Goal: Task Accomplishment & Management: Manage account settings

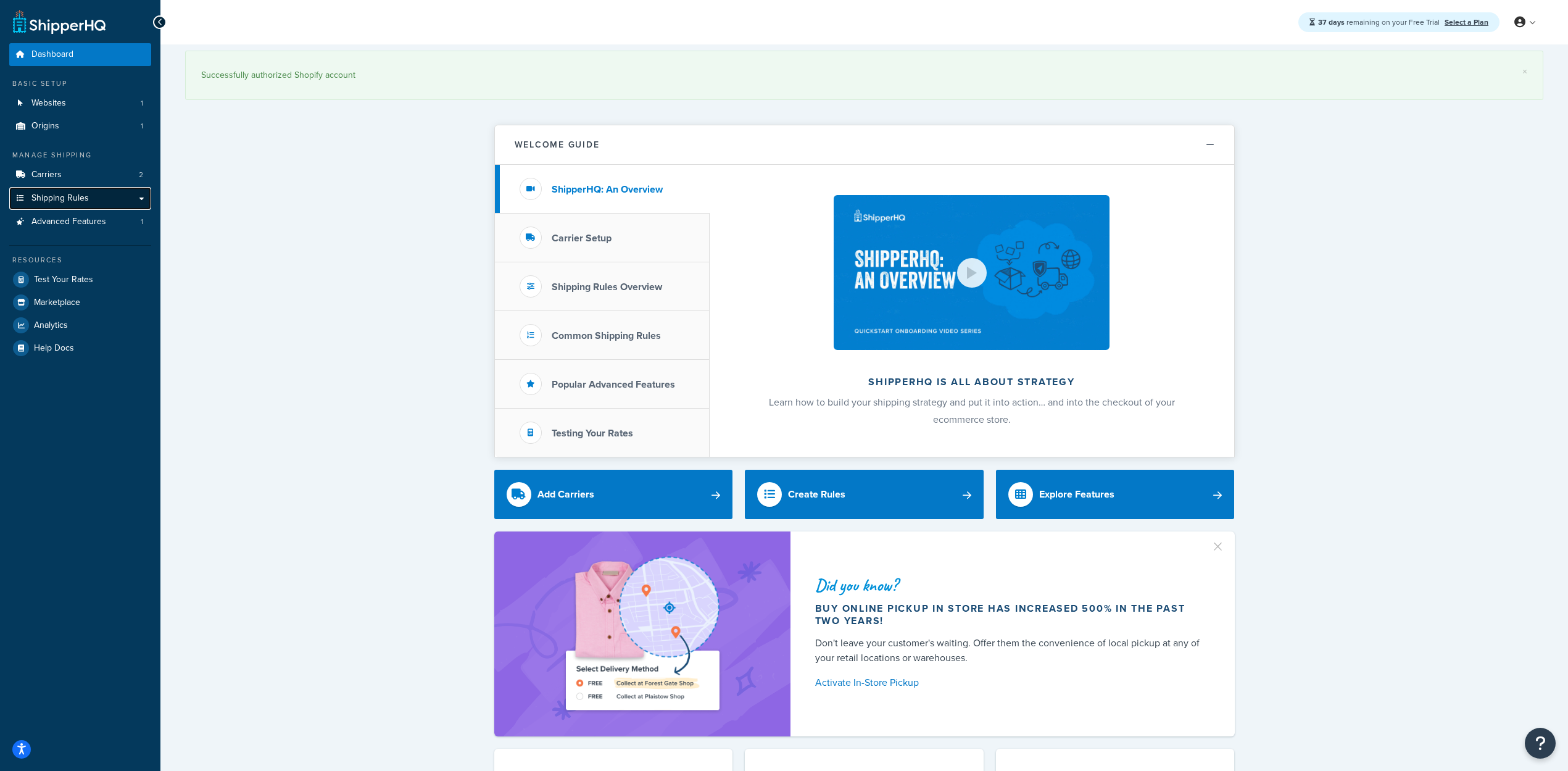
click at [74, 207] on link "Shipping Rules" at bounding box center [80, 199] width 142 height 23
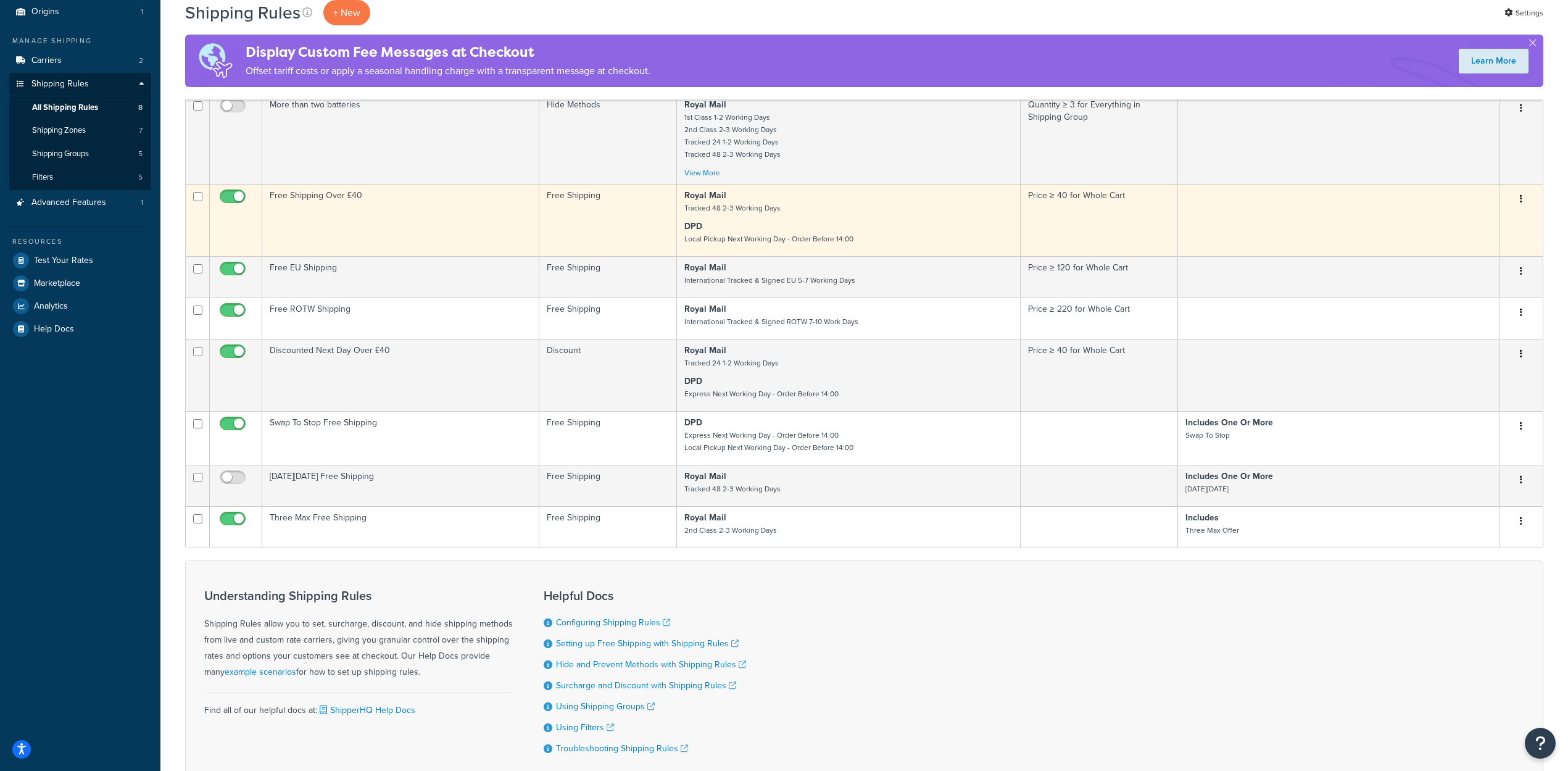
scroll to position [123, 0]
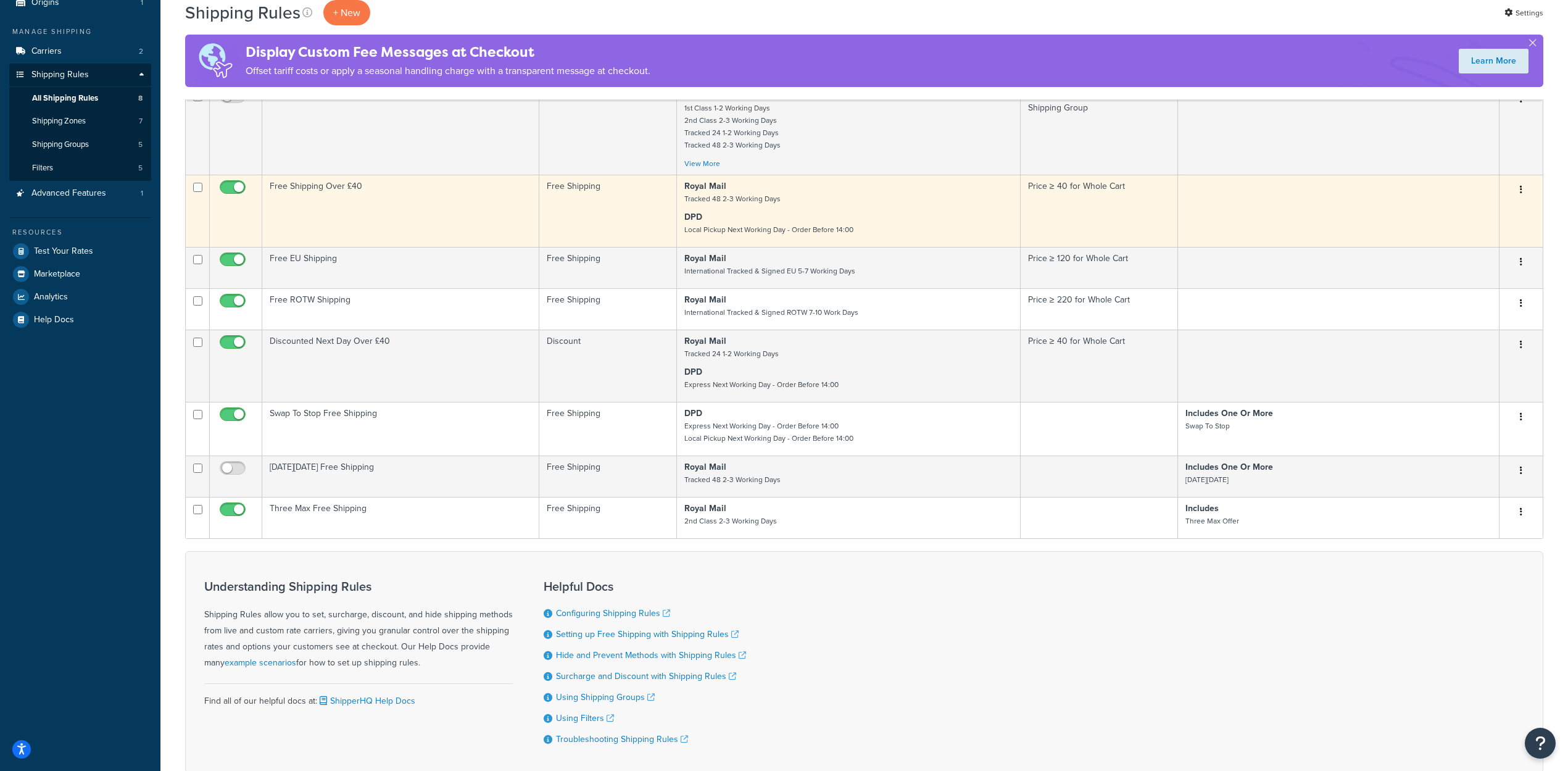
click at [437, 208] on td "Free Shipping Over £40" at bounding box center [400, 211] width 277 height 73
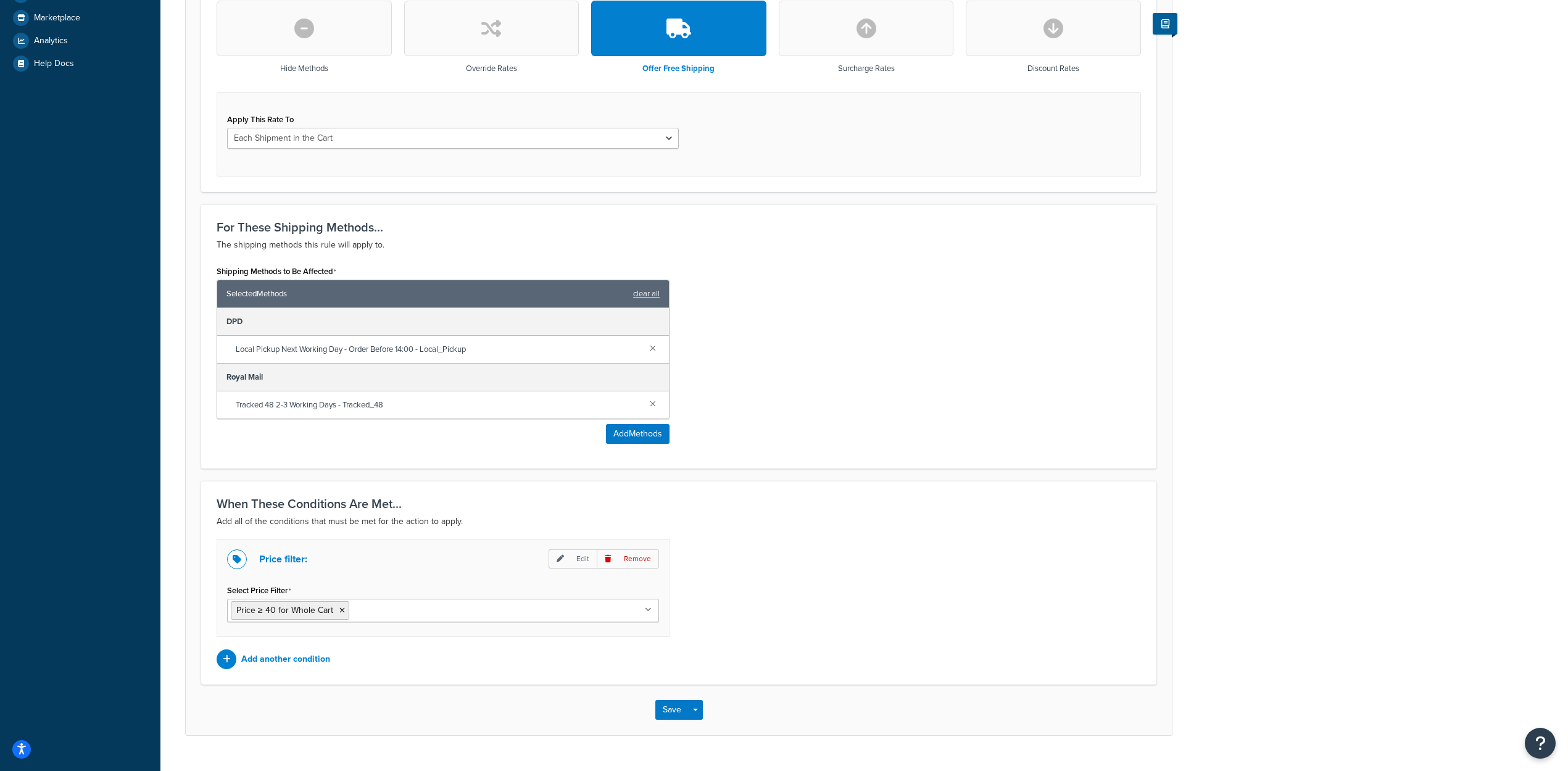
scroll to position [407, 0]
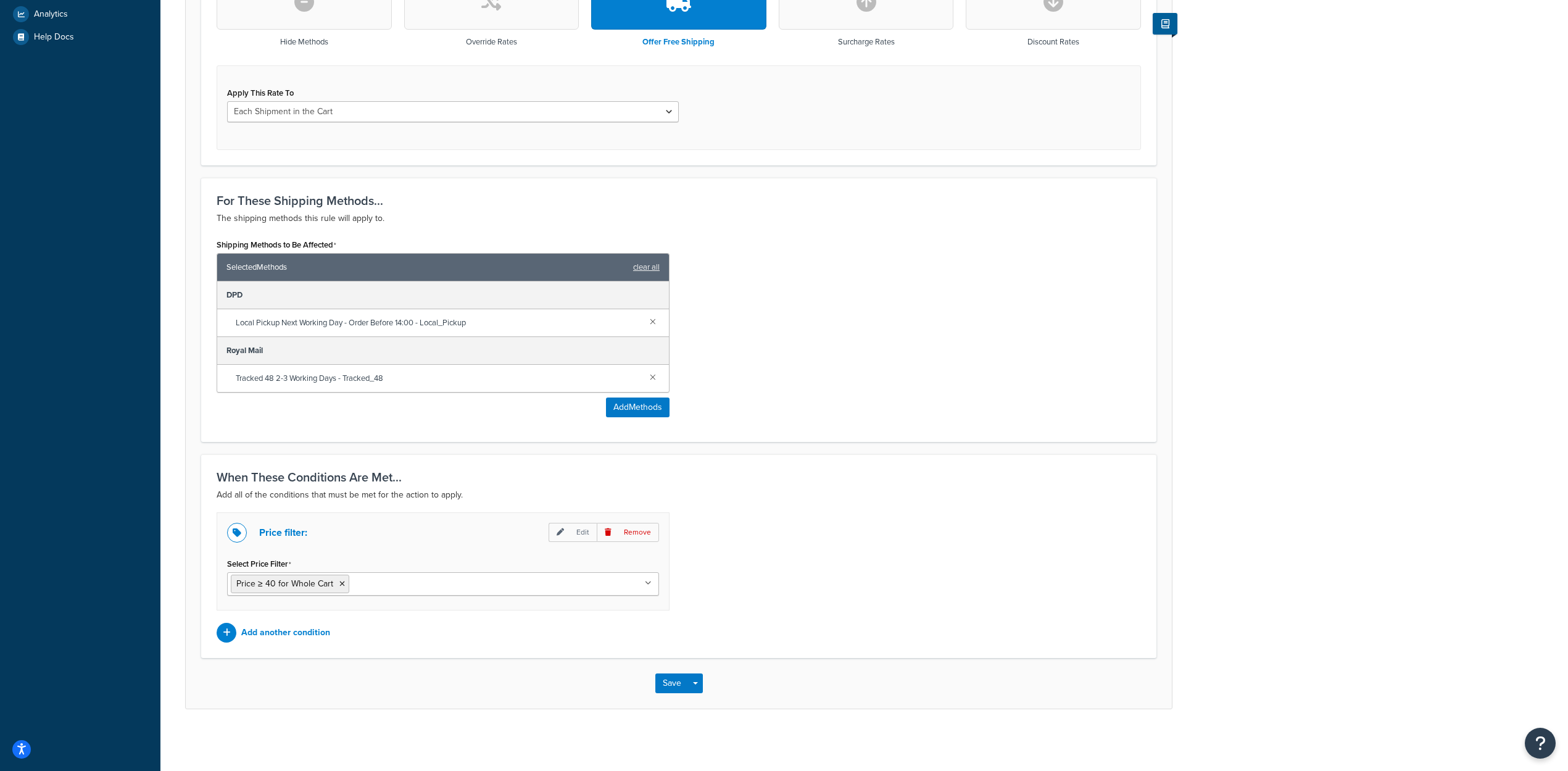
click at [647, 583] on icon at bounding box center [648, 583] width 7 height 8
click at [762, 569] on div "Price filter: Edit Remove Select Price Filter Price ≥ 40 for Whole Cart Price ≥…" at bounding box center [678, 577] width 943 height 130
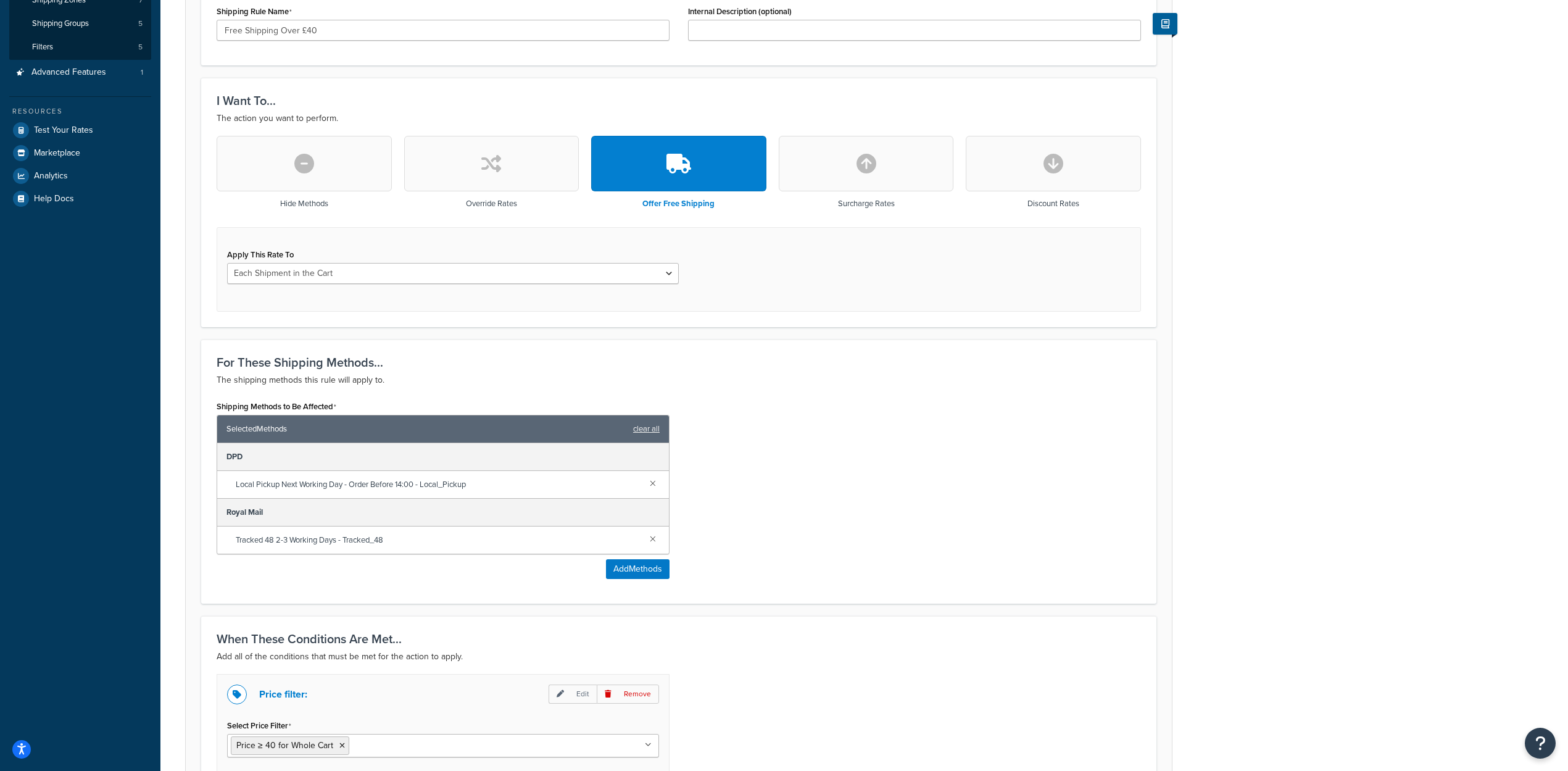
scroll to position [346, 0]
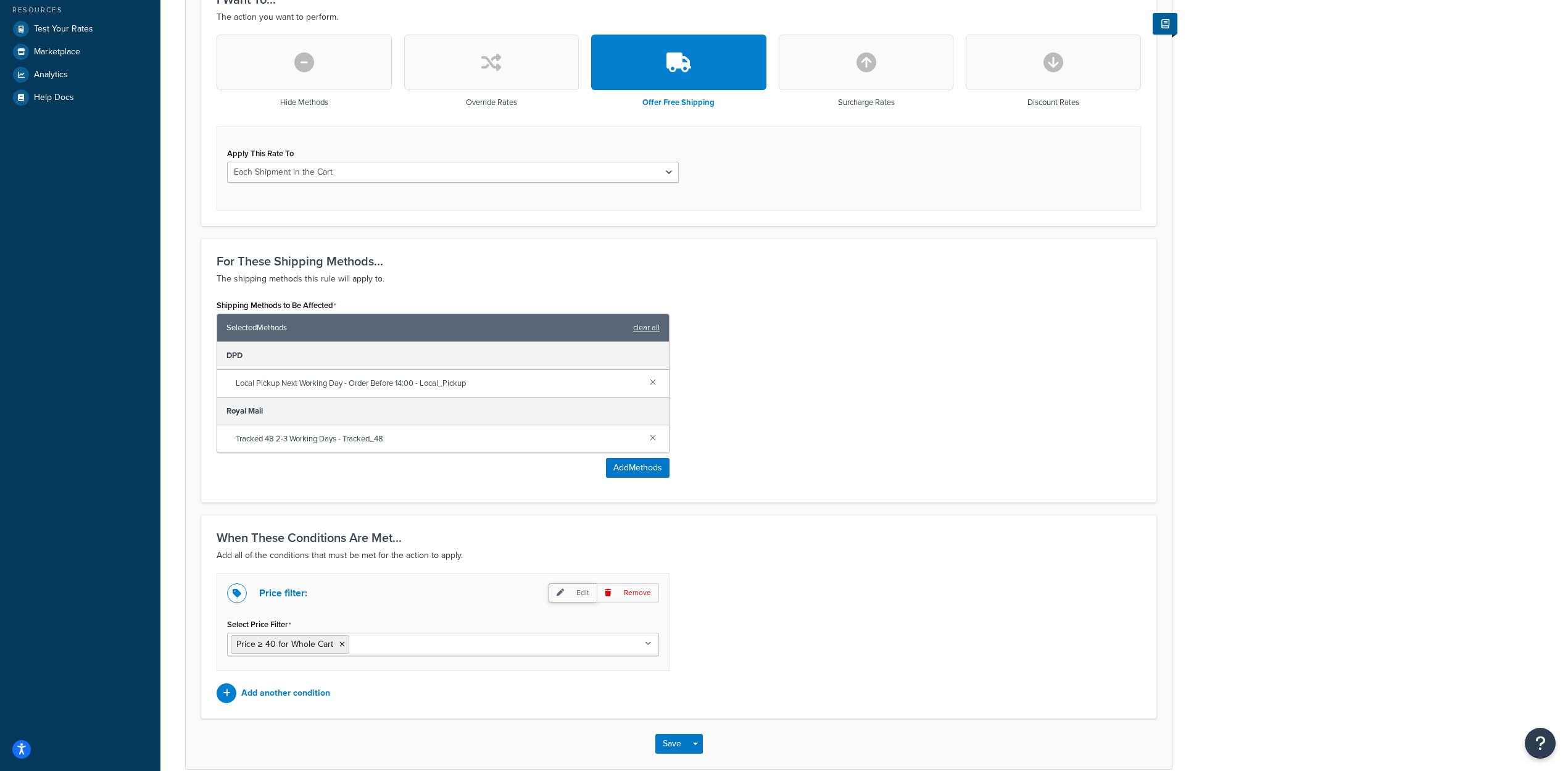
click at [566, 594] on p "Edit" at bounding box center [572, 592] width 48 height 19
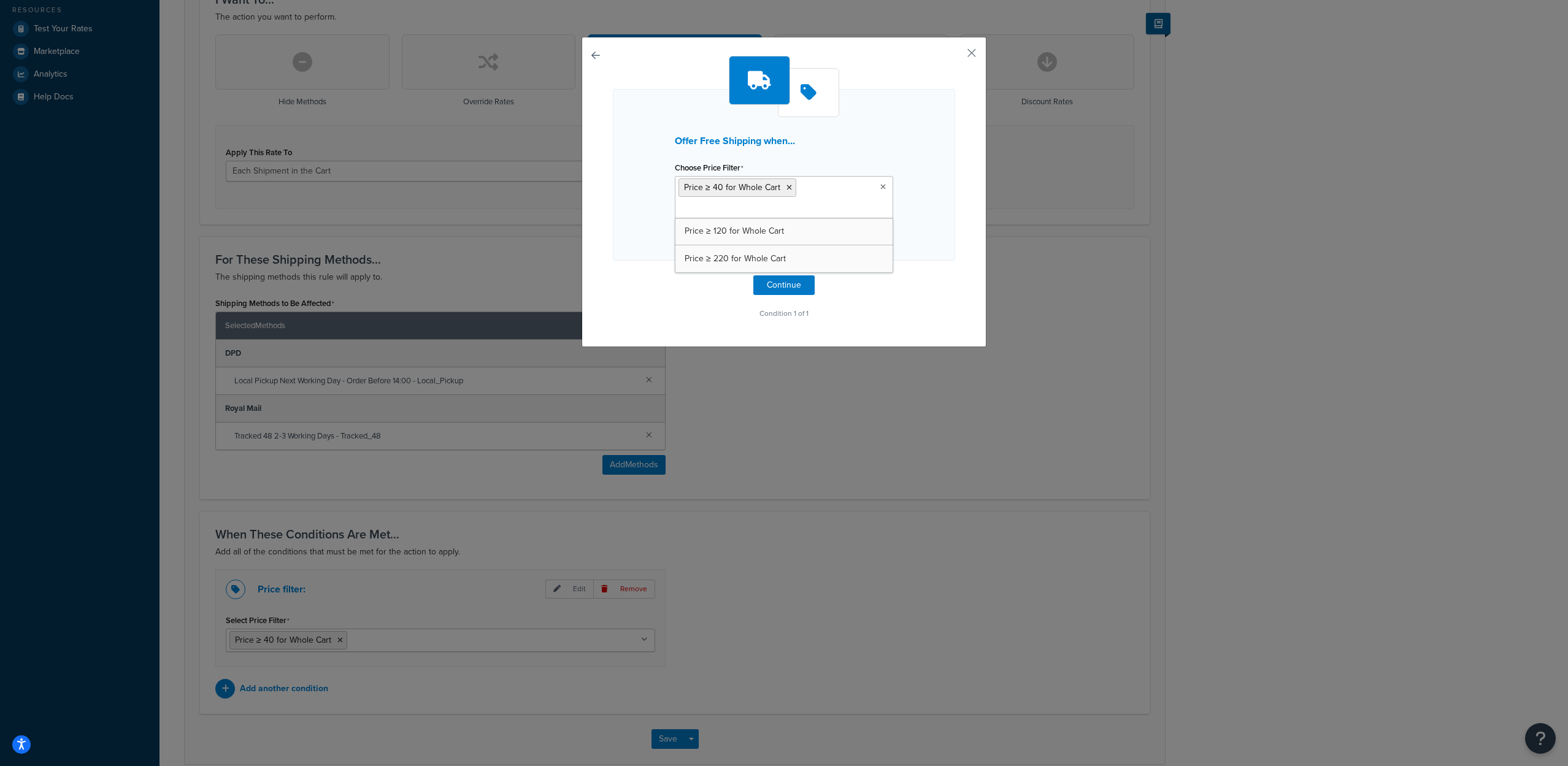
click at [881, 188] on icon at bounding box center [883, 187] width 6 height 8
click at [927, 190] on div "Offer Free Shipping when... Choose Price Filter Price ≥ 40 for Whole Cart Price…" at bounding box center [783, 174] width 342 height 171
click at [955, 58] on button "button" at bounding box center [953, 57] width 3 height 3
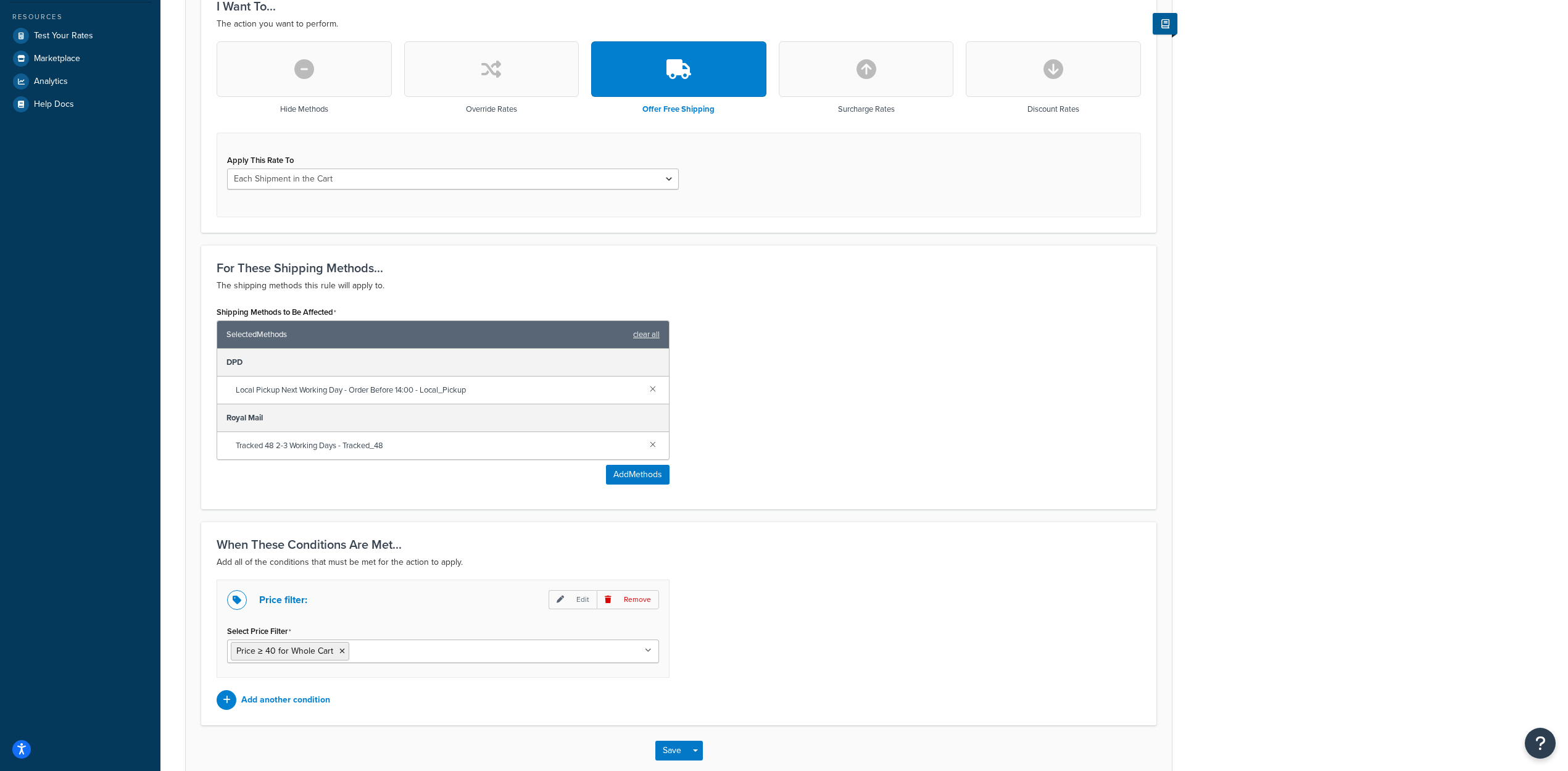
scroll to position [370, 0]
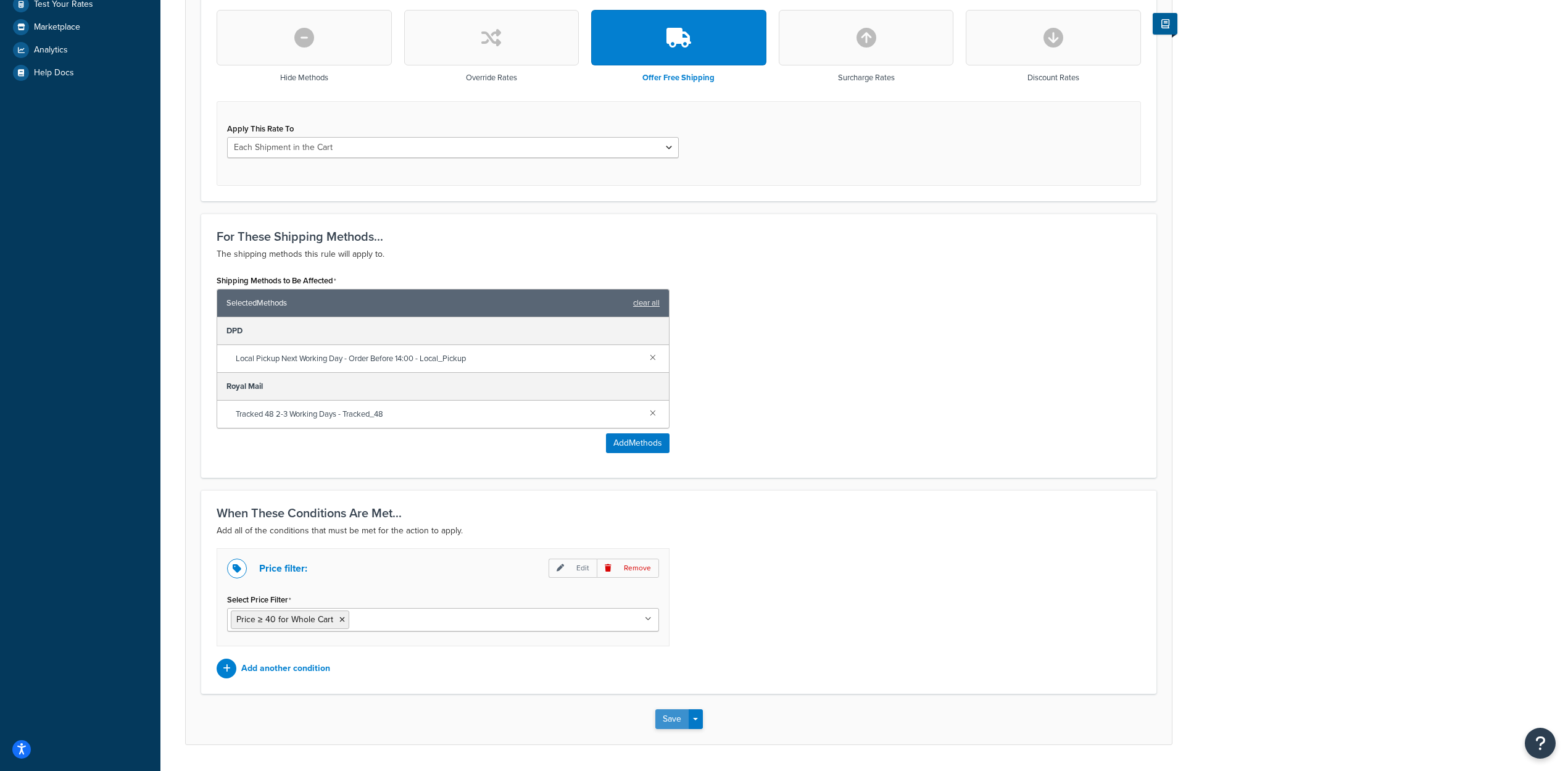
click at [666, 721] on button "Save" at bounding box center [672, 719] width 33 height 20
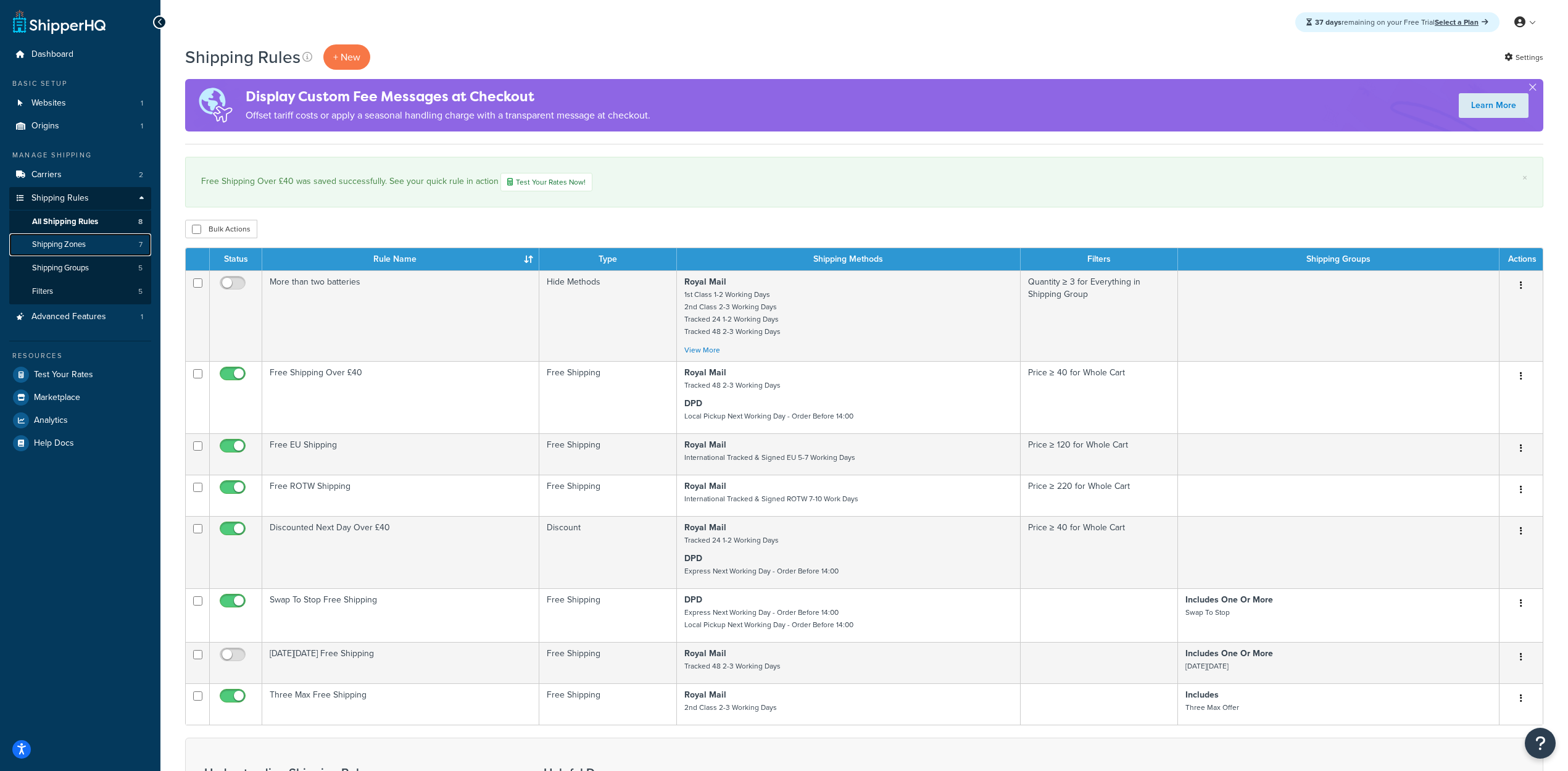
click at [97, 244] on link "Shipping Zones 7" at bounding box center [80, 244] width 142 height 23
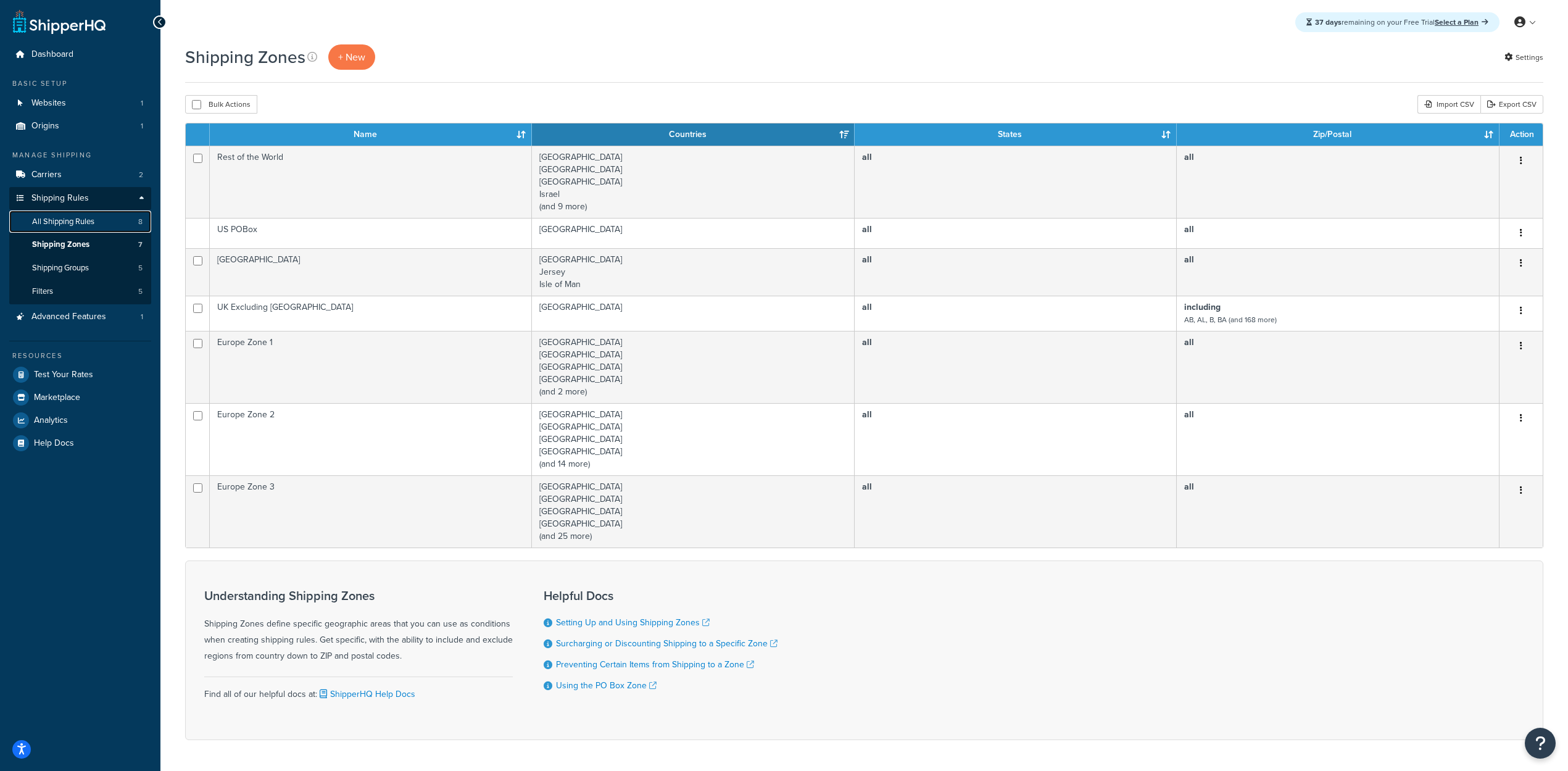
click at [91, 220] on span "All Shipping Rules" at bounding box center [63, 222] width 63 height 11
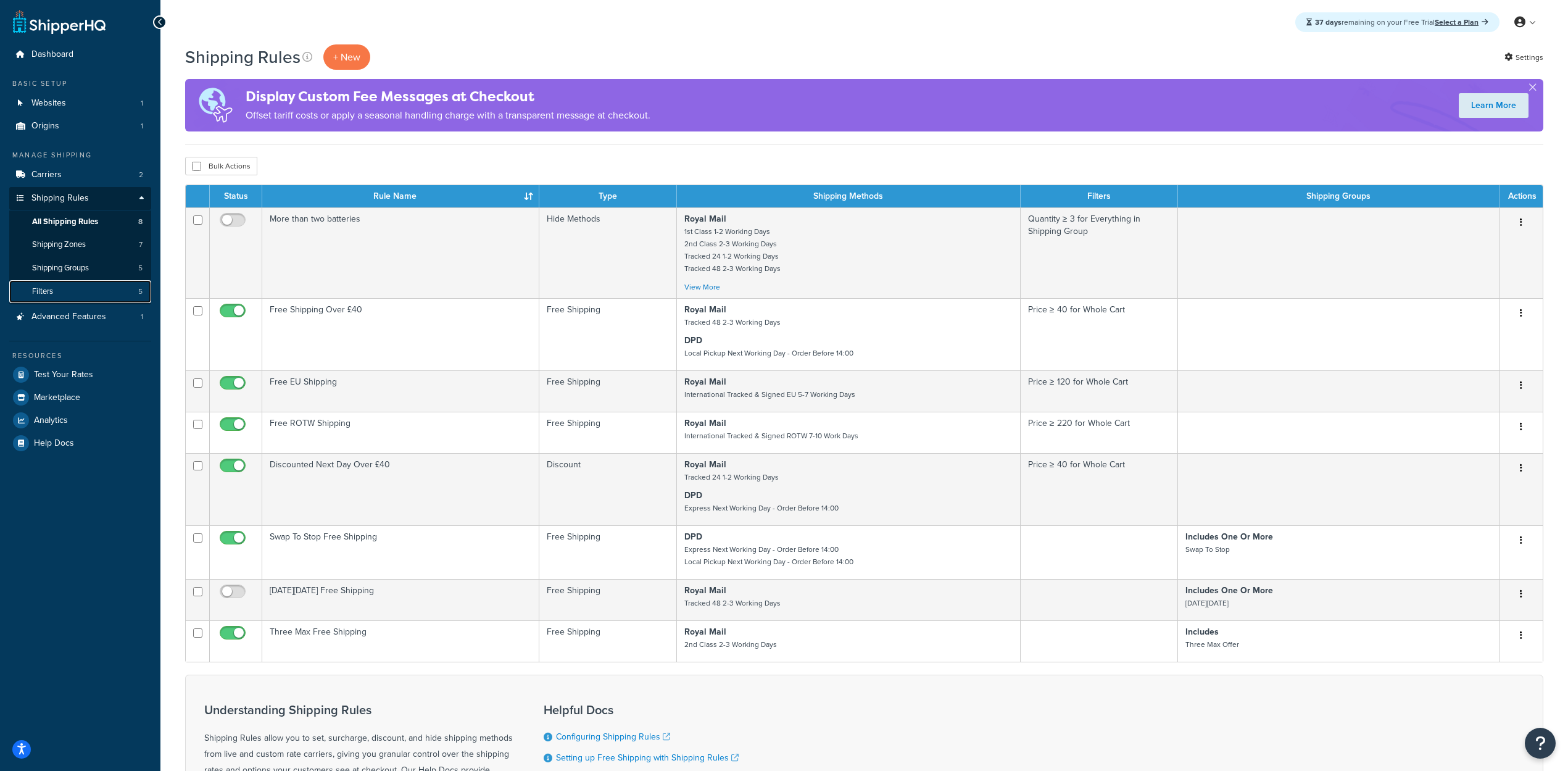
click at [68, 290] on link "Filters 5" at bounding box center [80, 292] width 142 height 23
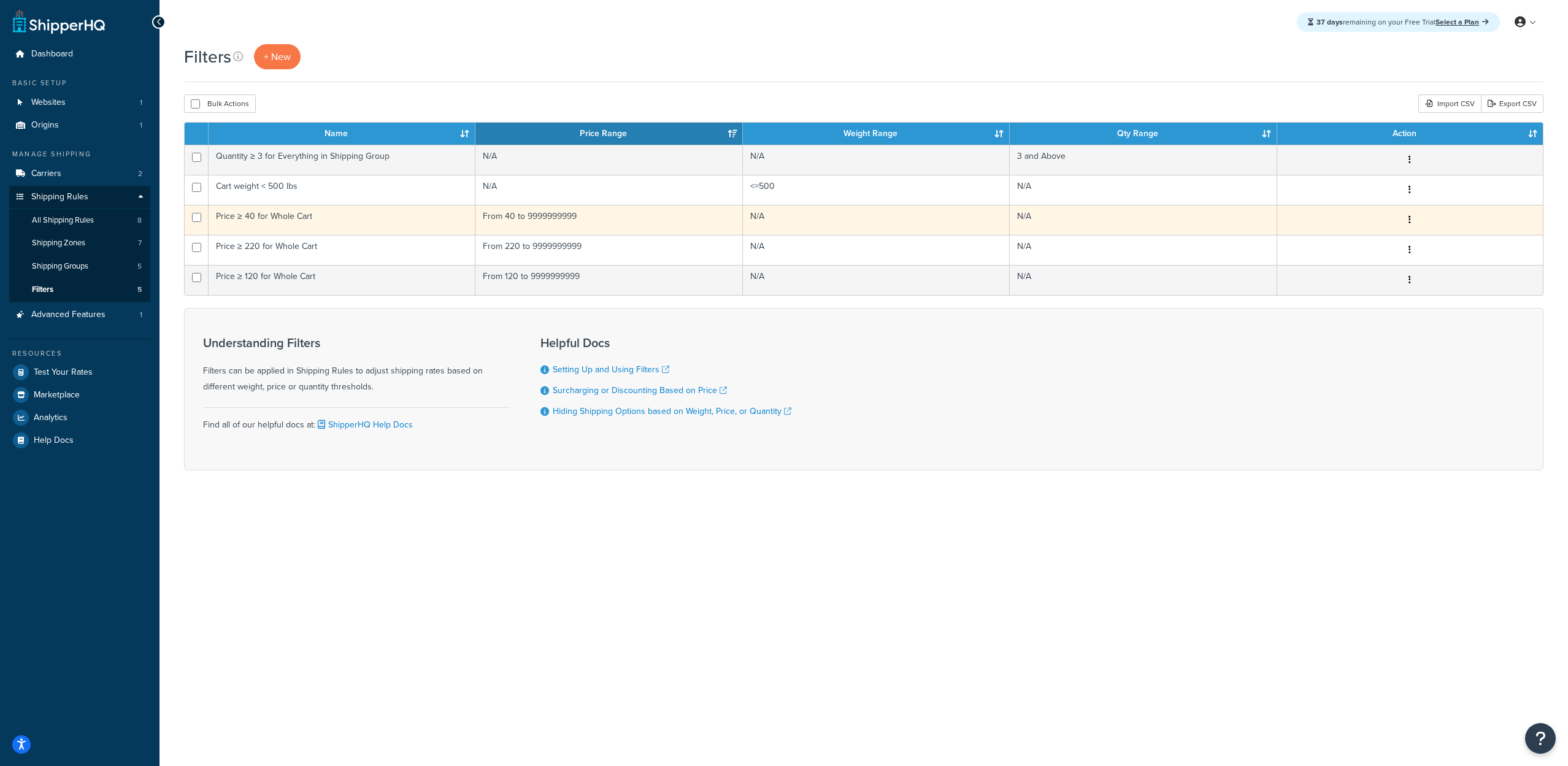
click at [314, 216] on td "Price ≥ 40 for Whole Cart" at bounding box center [342, 220] width 267 height 30
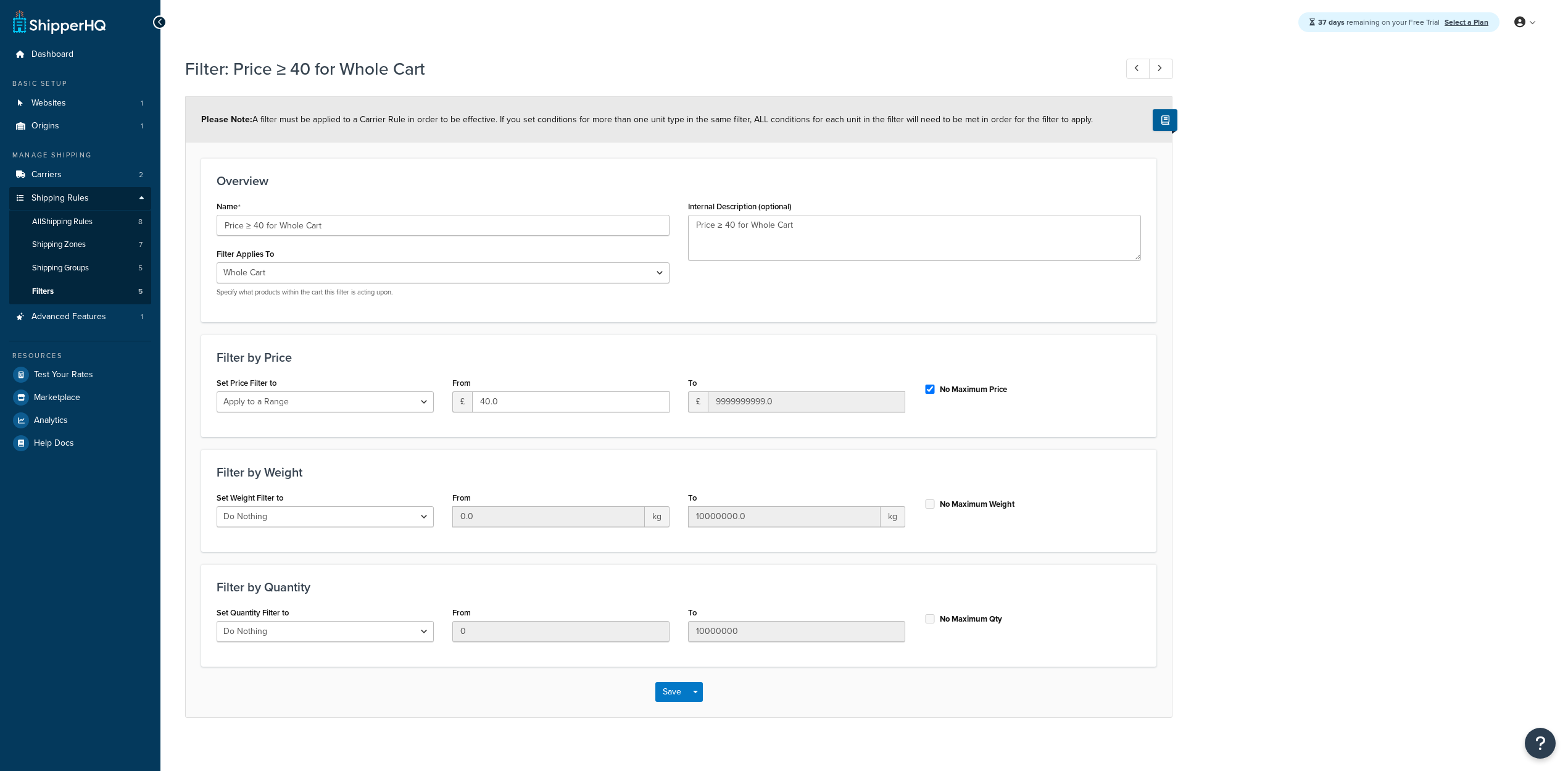
select select "range"
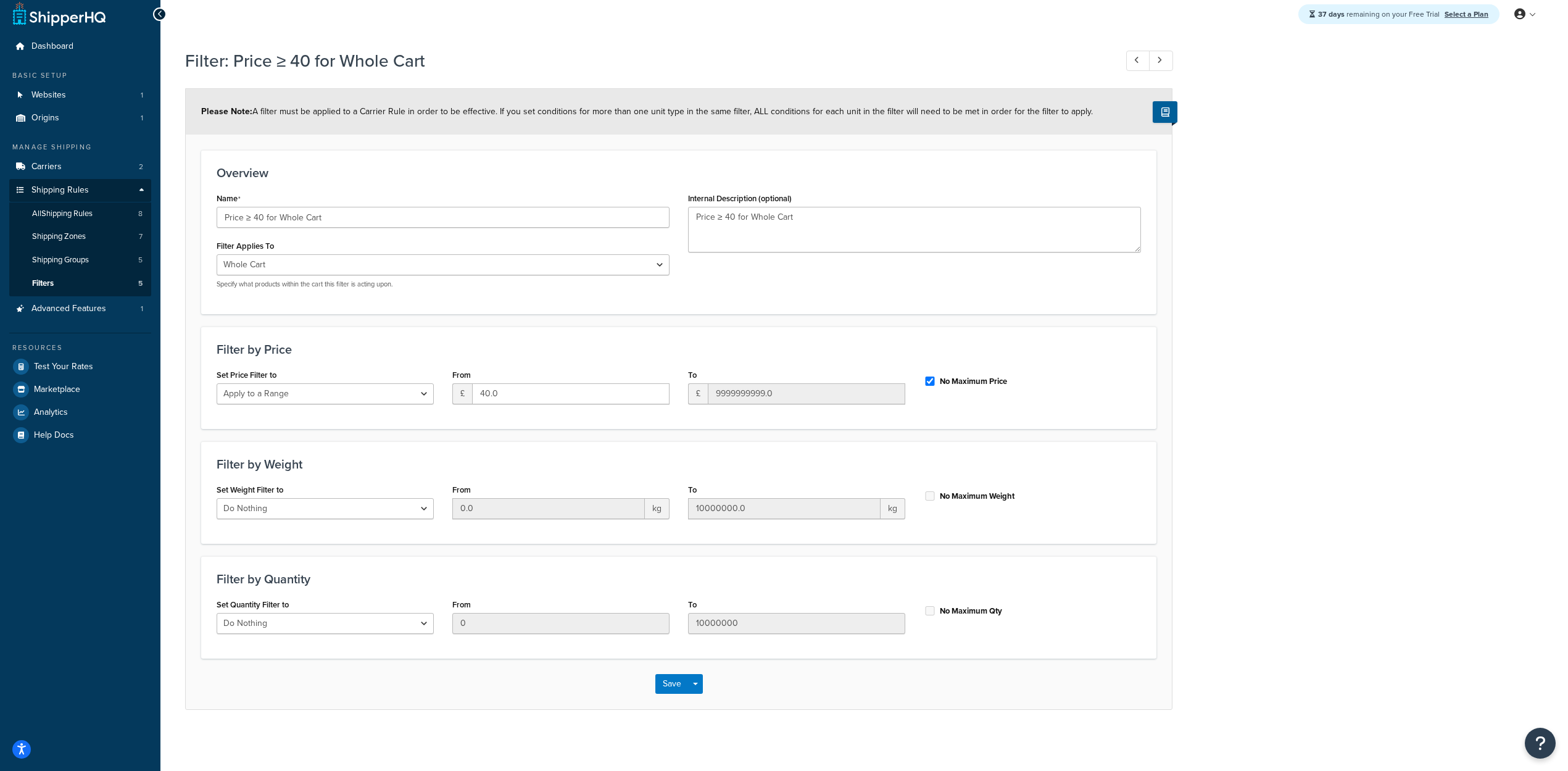
scroll to position [8, 0]
click at [323, 391] on select "Do Nothing Apply to a Range" at bounding box center [325, 393] width 217 height 21
click at [416, 350] on h3 "Filter by Price" at bounding box center [679, 348] width 924 height 13
click at [677, 680] on button "Save" at bounding box center [672, 683] width 33 height 20
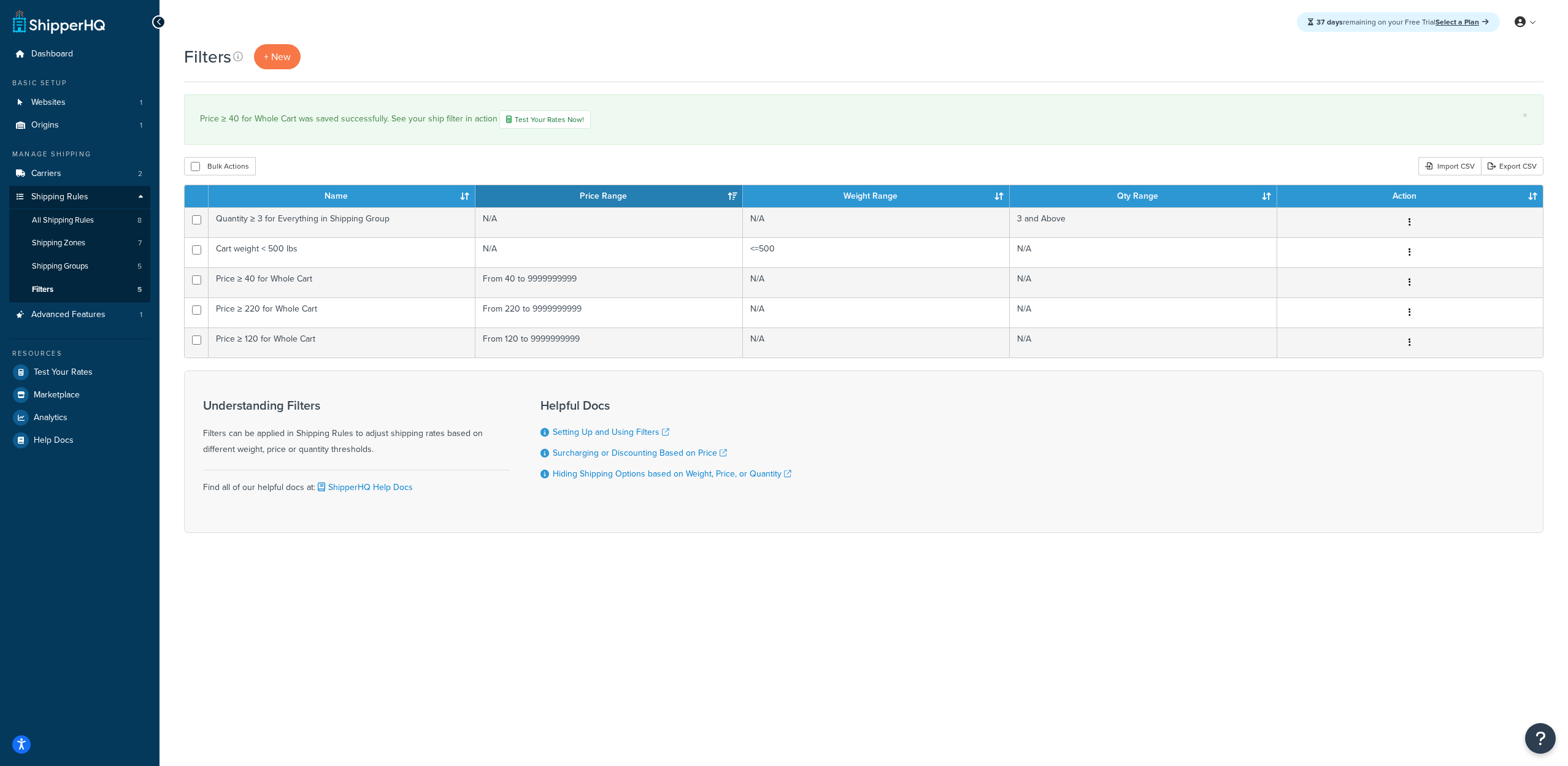
click at [875, 595] on div "37 days remaining on your Free Trial Select a Plan My Profile Billing Global Se…" at bounding box center [864, 383] width 1408 height 766
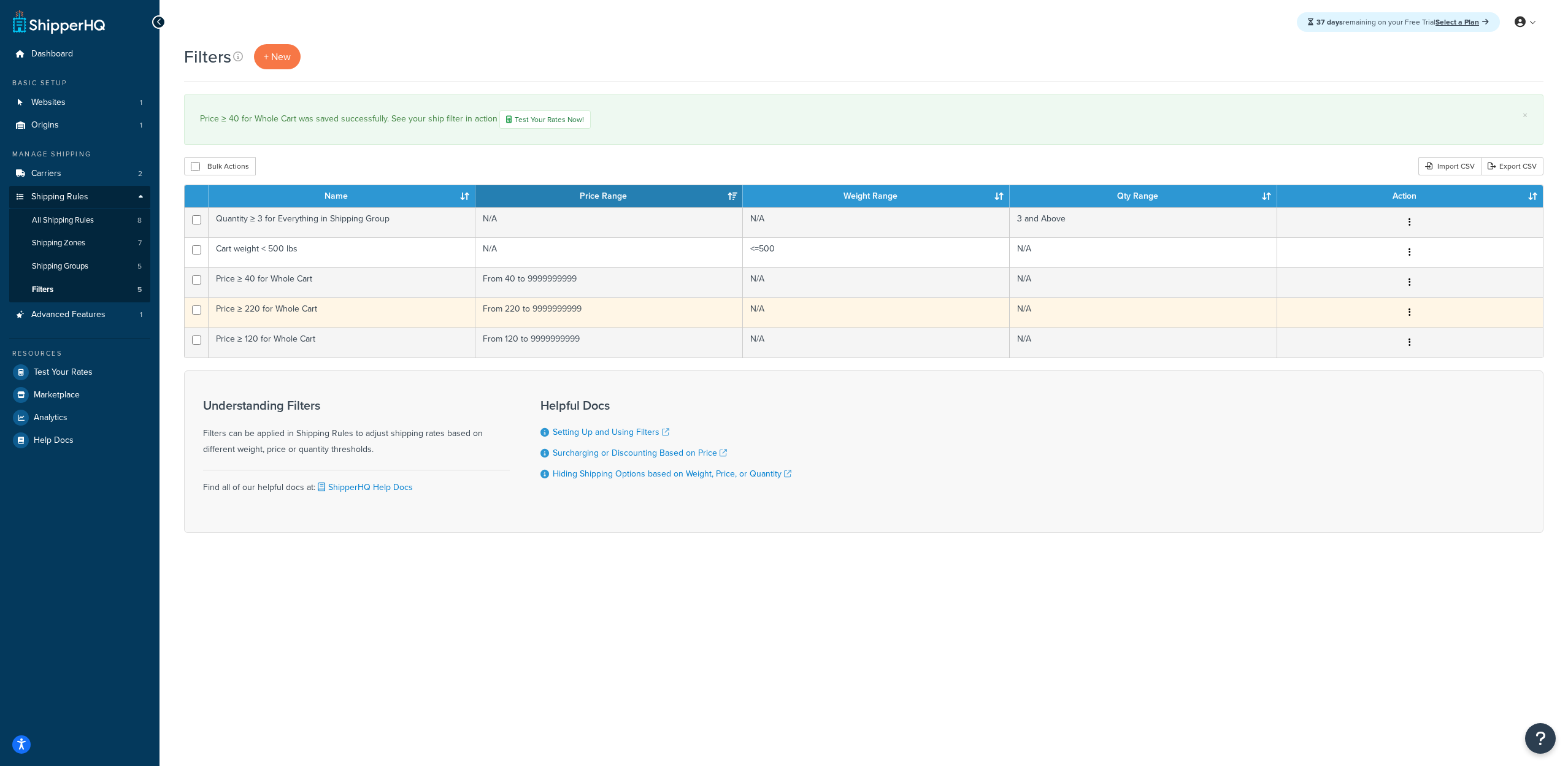
click at [382, 315] on td "Price ≥ 220 for Whole Cart" at bounding box center [342, 312] width 267 height 30
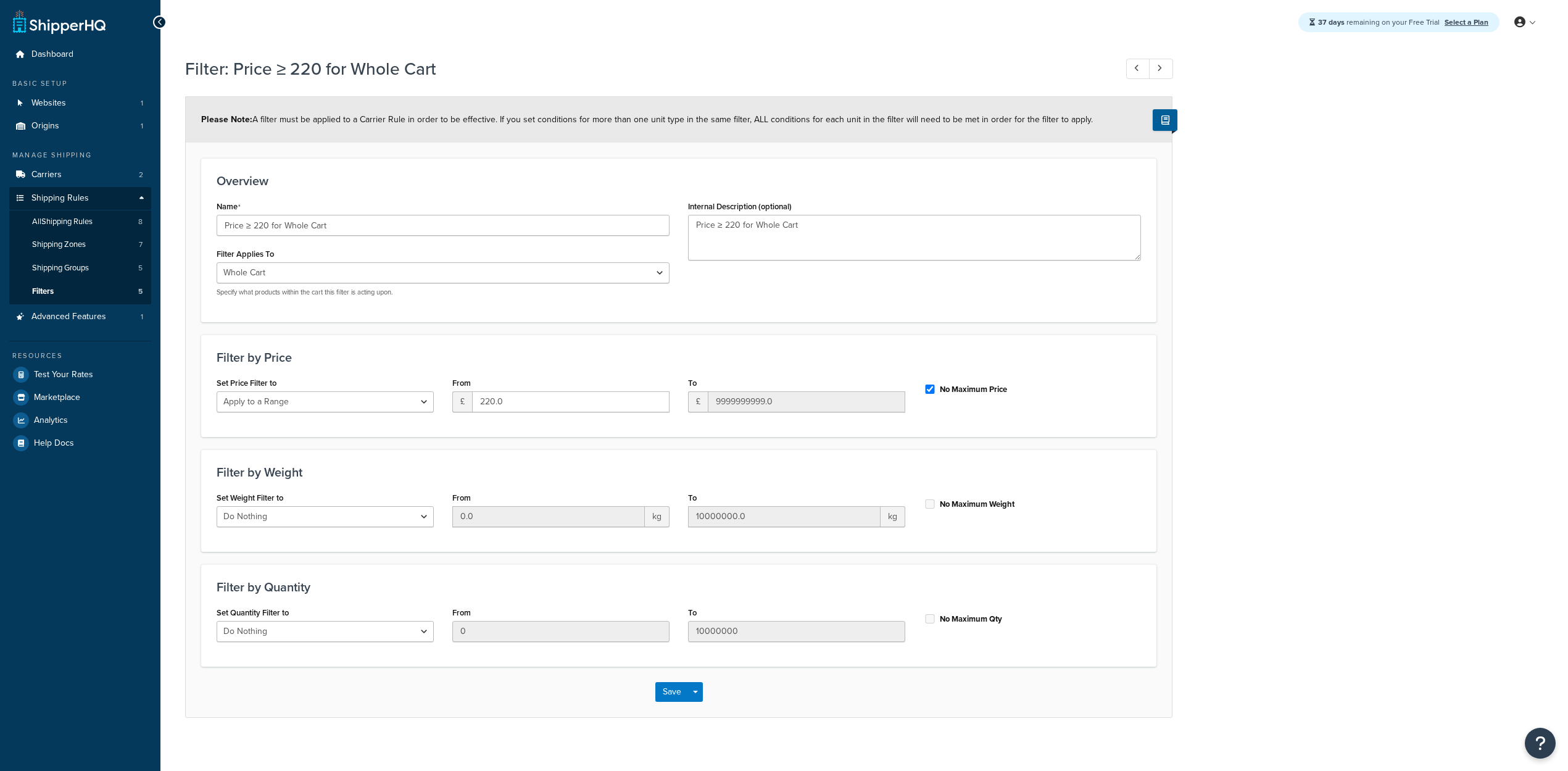
select select "range"
click at [163, 18] on div at bounding box center [159, 22] width 13 height 13
click at [158, 19] on icon at bounding box center [160, 22] width 6 height 8
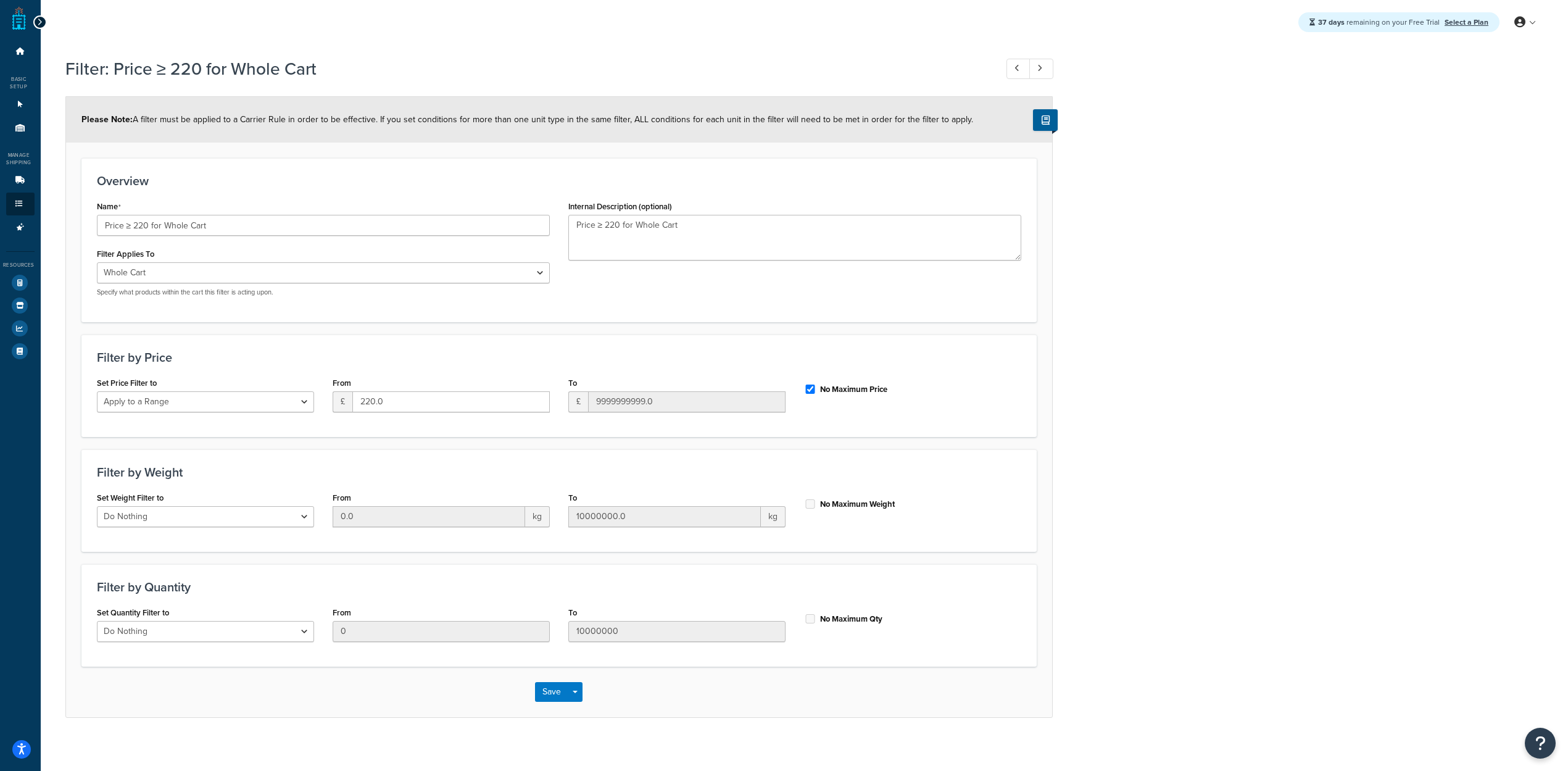
click at [42, 23] on div at bounding box center [39, 22] width 13 height 13
click at [39, 17] on div at bounding box center [39, 22] width 13 height 13
click at [15, 179] on icon at bounding box center [20, 180] width 13 height 8
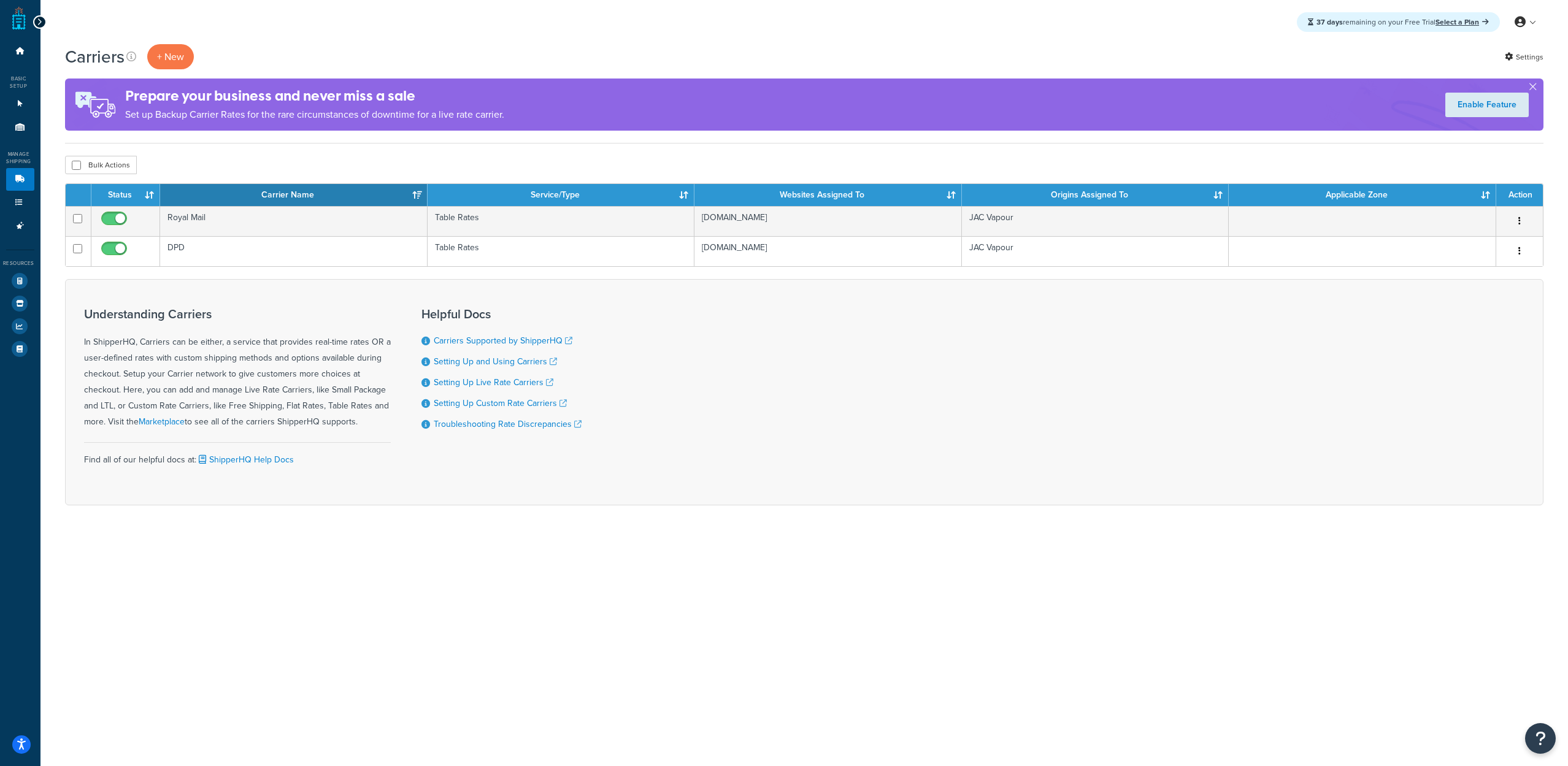
click at [39, 17] on icon at bounding box center [40, 22] width 6 height 8
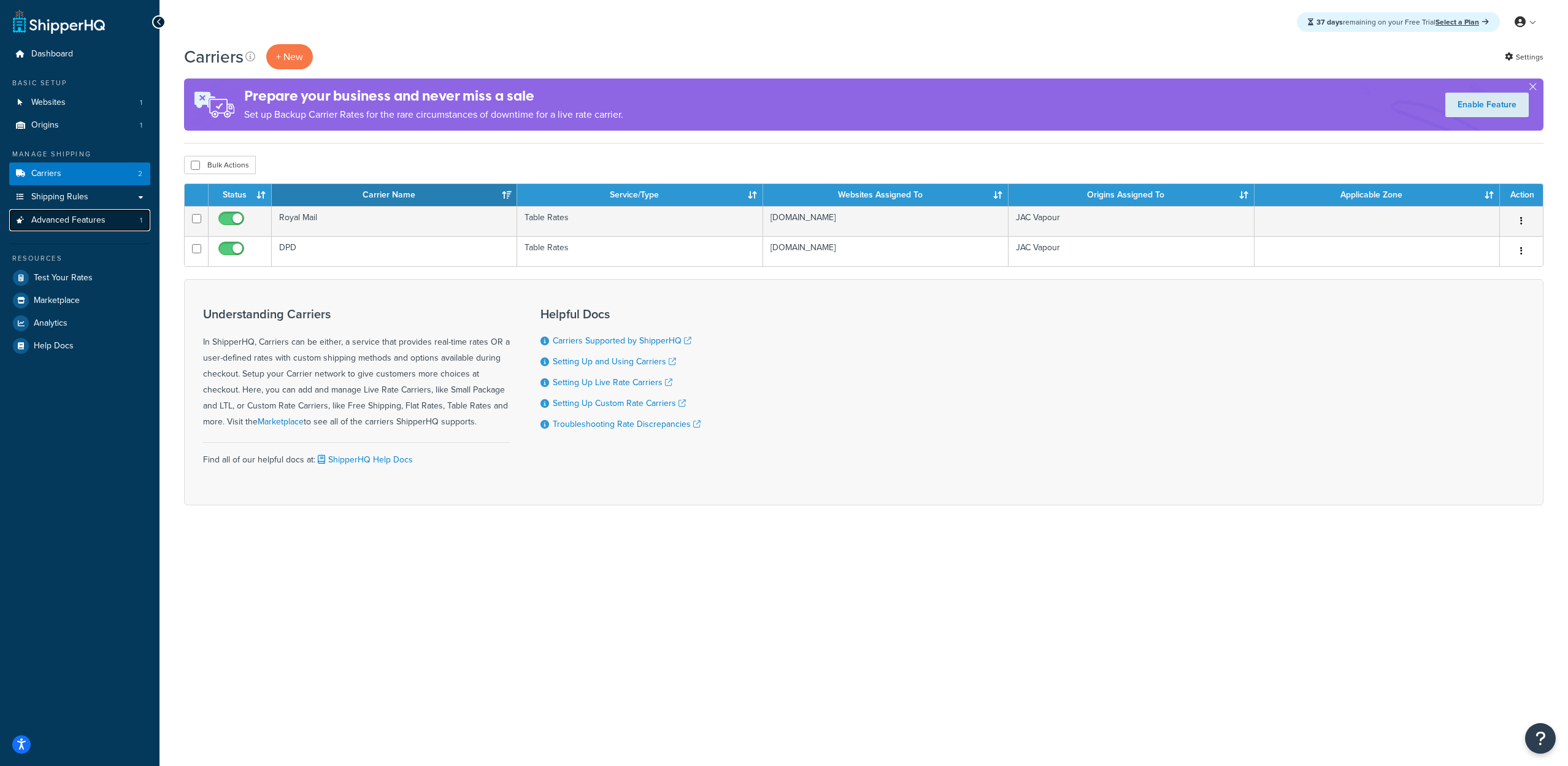
click at [74, 221] on span "Advanced Features" at bounding box center [69, 220] width 74 height 10
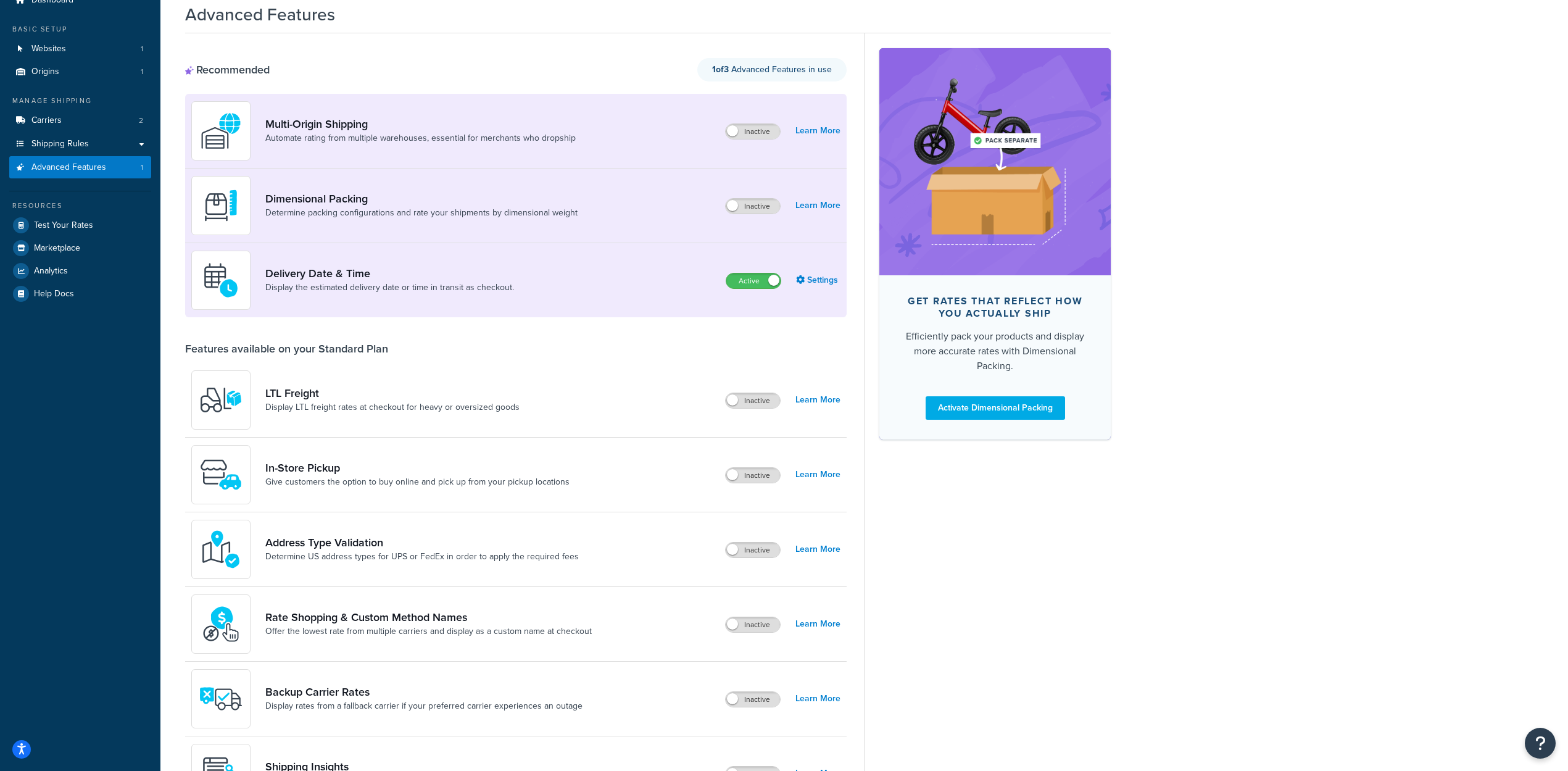
scroll to position [62, 0]
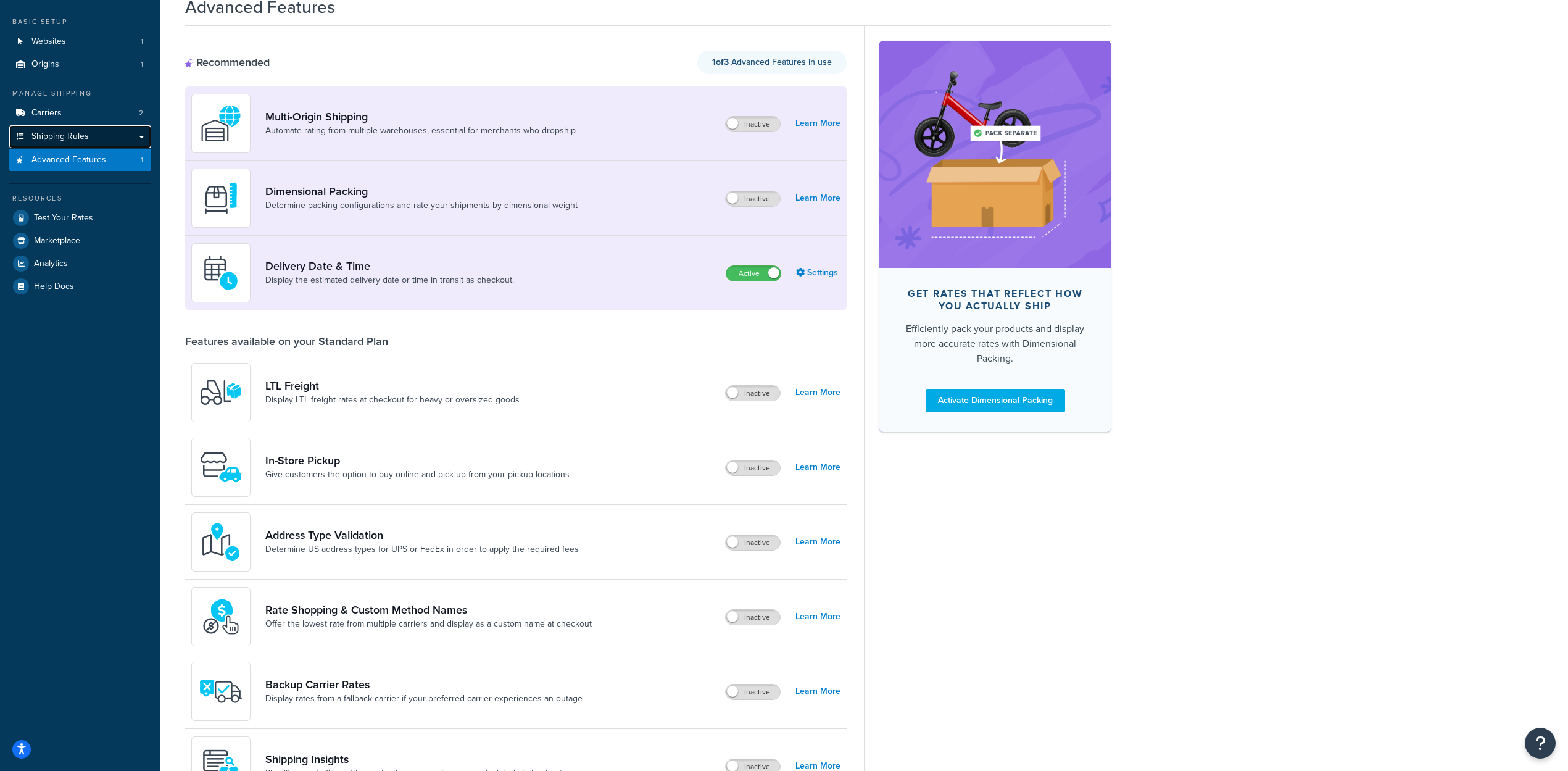
click at [75, 137] on span "Shipping Rules" at bounding box center [60, 137] width 57 height 11
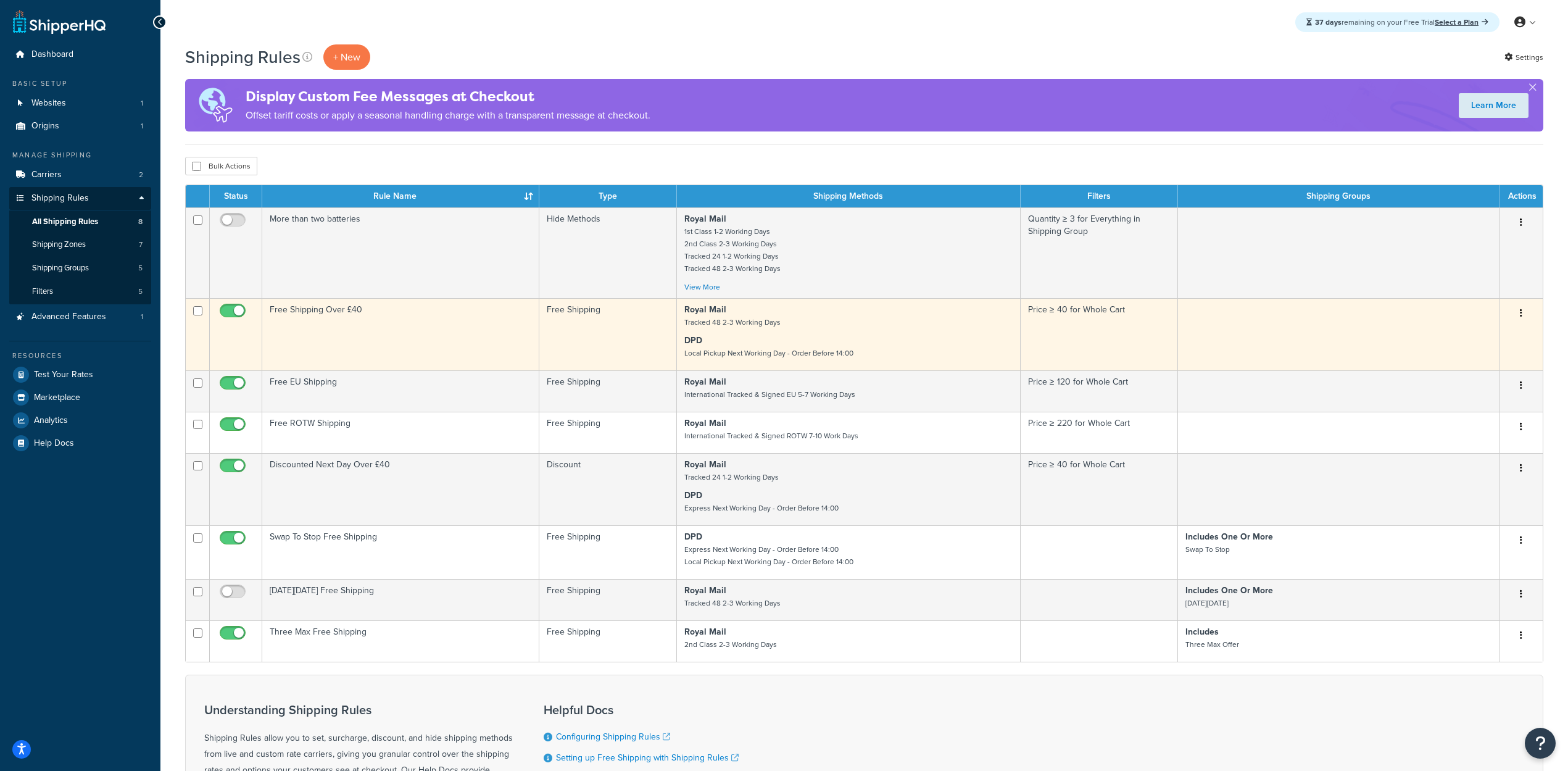
click at [227, 315] on input "checkbox" at bounding box center [234, 314] width 34 height 15
checkbox input "false"
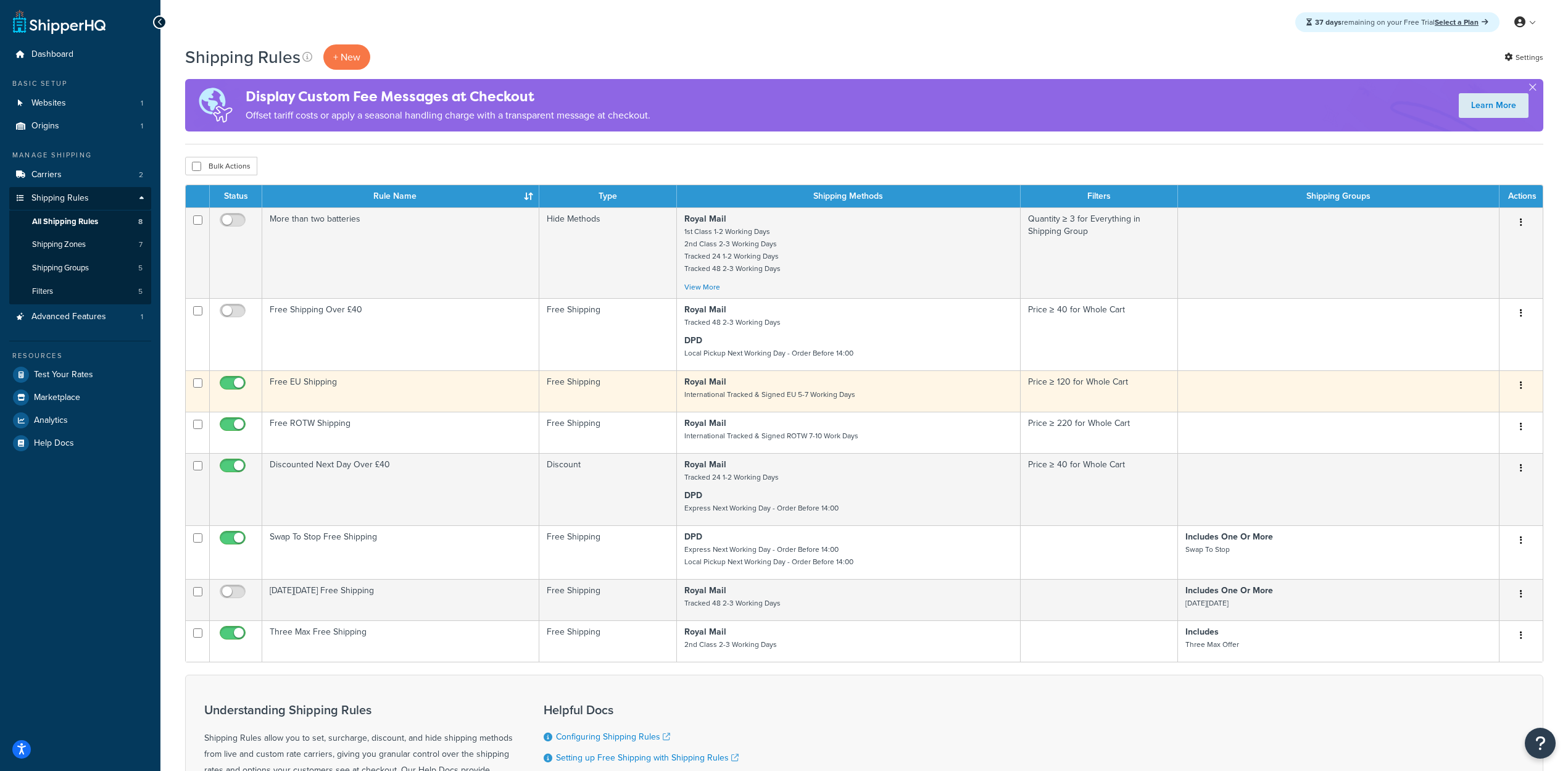
click at [228, 380] on input "checkbox" at bounding box center [234, 386] width 34 height 15
checkbox input "false"
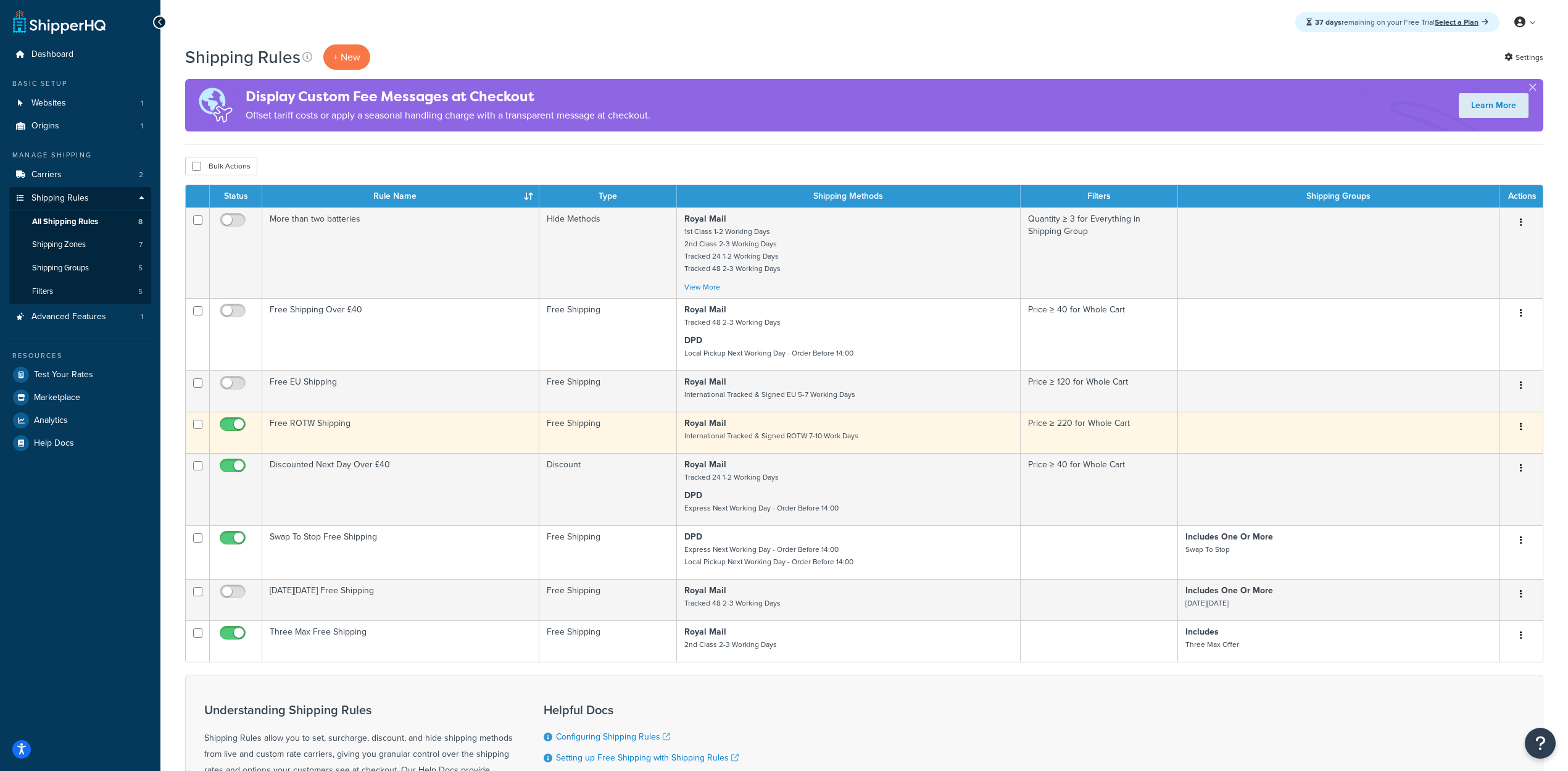
click at [228, 430] on input "checkbox" at bounding box center [234, 427] width 34 height 15
checkbox input "false"
